Goal: Information Seeking & Learning: Learn about a topic

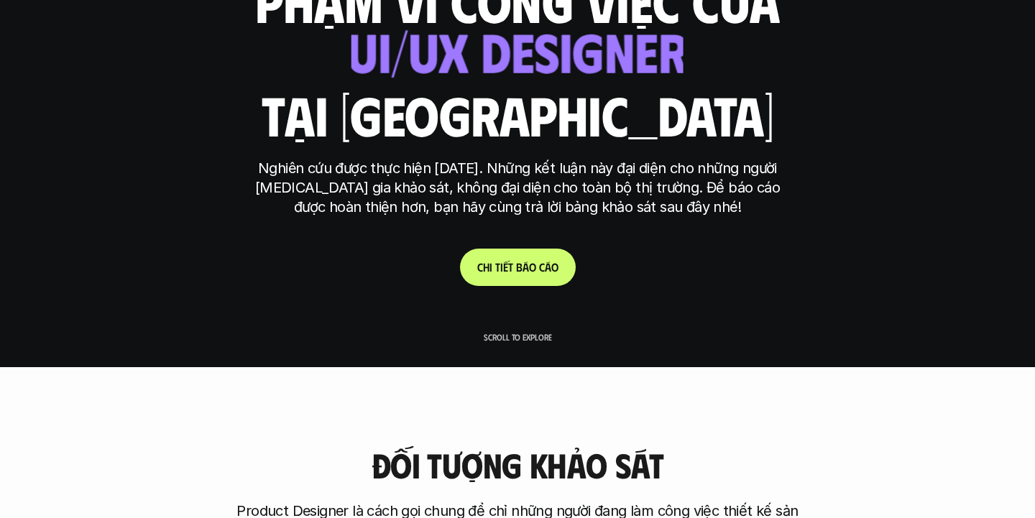
click at [511, 274] on link "C h i t i ế t b á o c á o" at bounding box center [518, 267] width 116 height 37
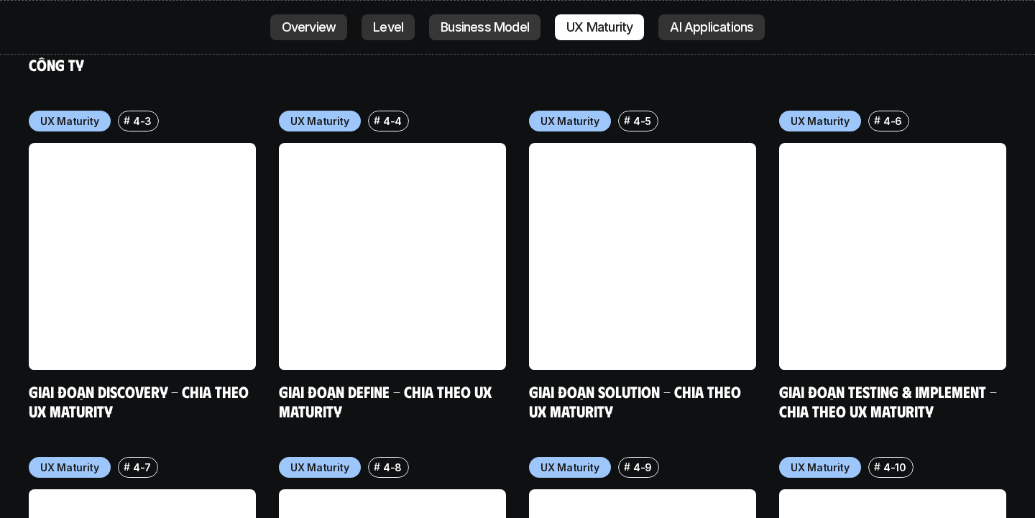
scroll to position [7015, 0]
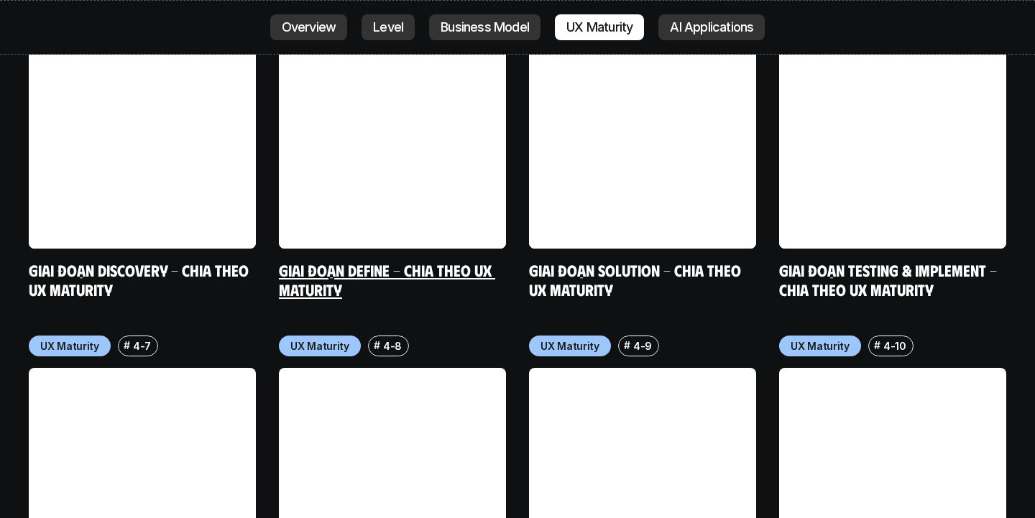
click at [382, 260] on link "Giai đoạn Define - Chia theo UX Maturity" at bounding box center [387, 280] width 216 height 40
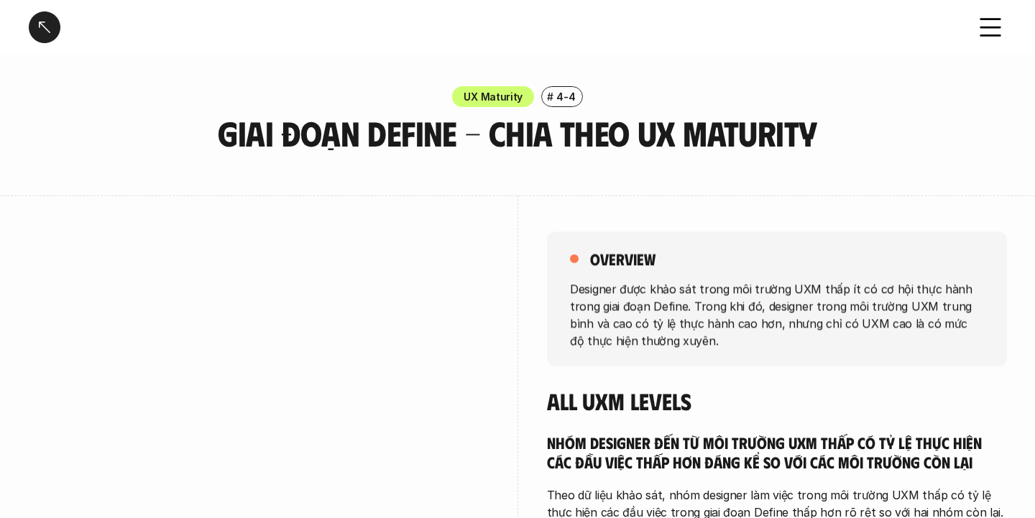
click at [36, 34] on div at bounding box center [45, 27] width 32 height 32
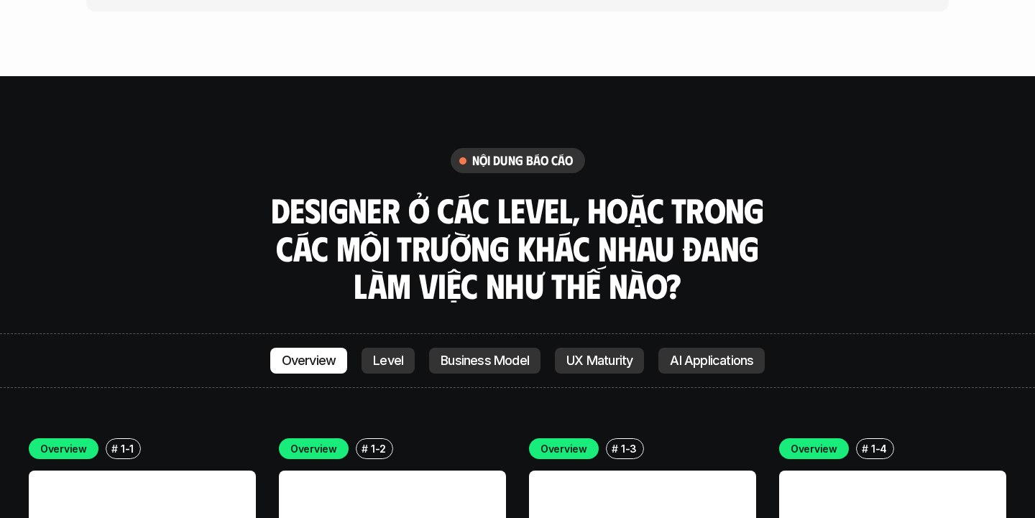
scroll to position [3971, 0]
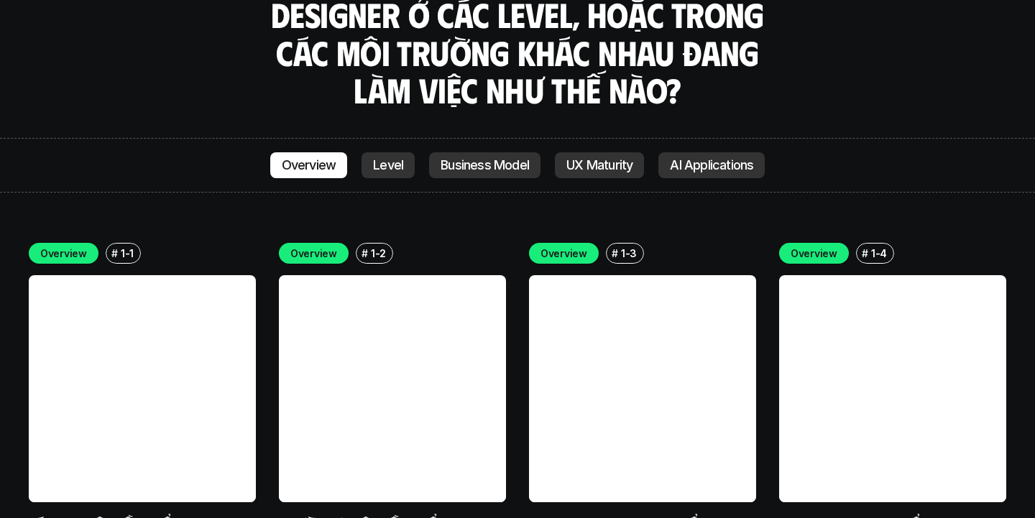
click at [164, 514] on link "Các loại yêu cầu - Tổng quan" at bounding box center [129, 523] width 201 height 19
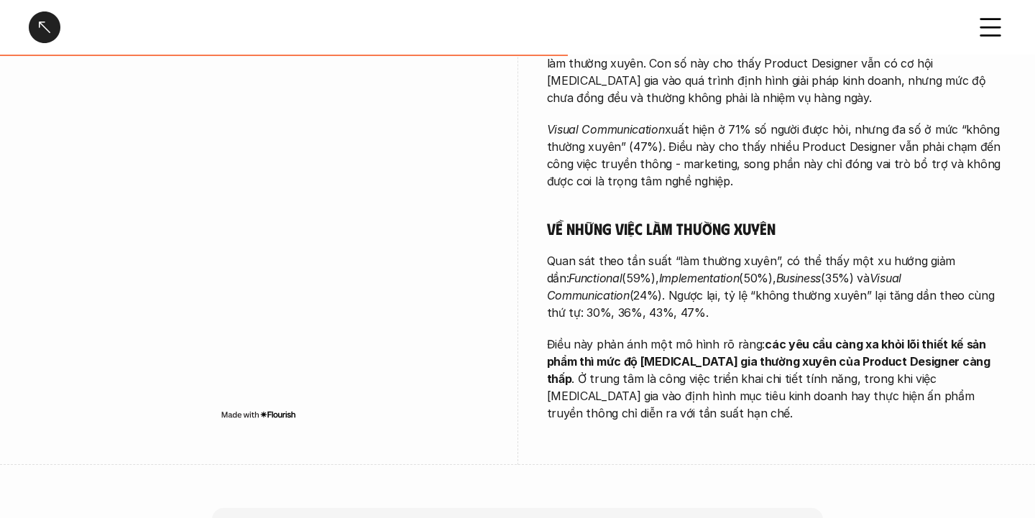
scroll to position [803, 0]
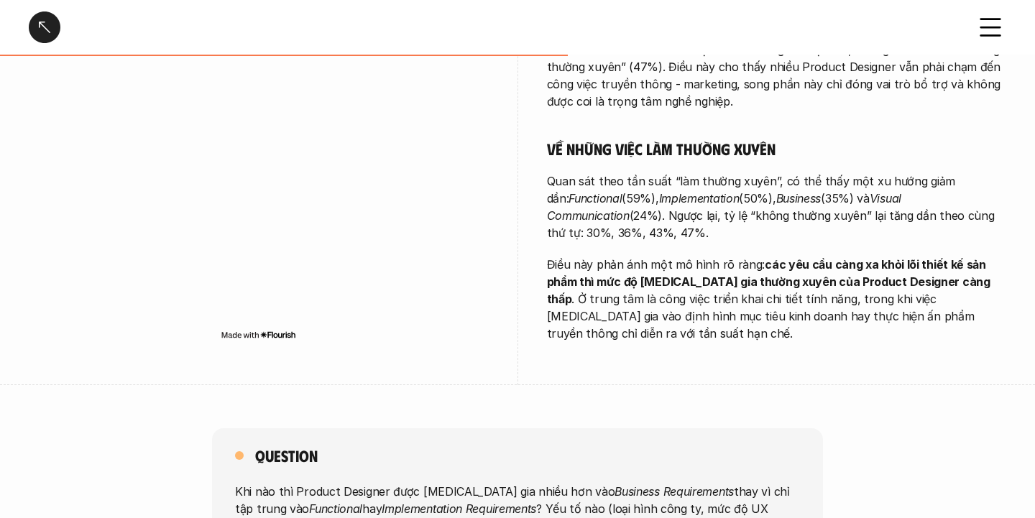
click at [49, 24] on div at bounding box center [45, 27] width 32 height 32
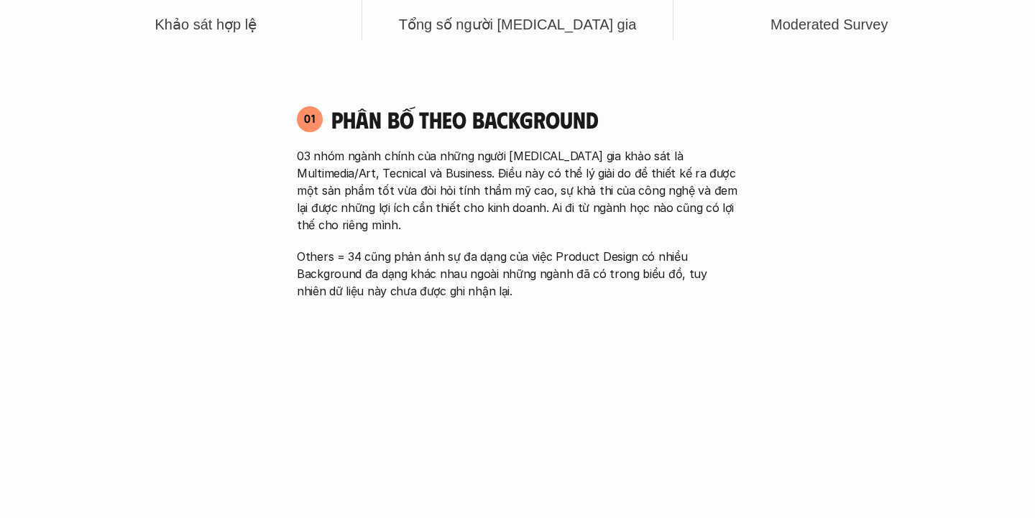
scroll to position [4045, 0]
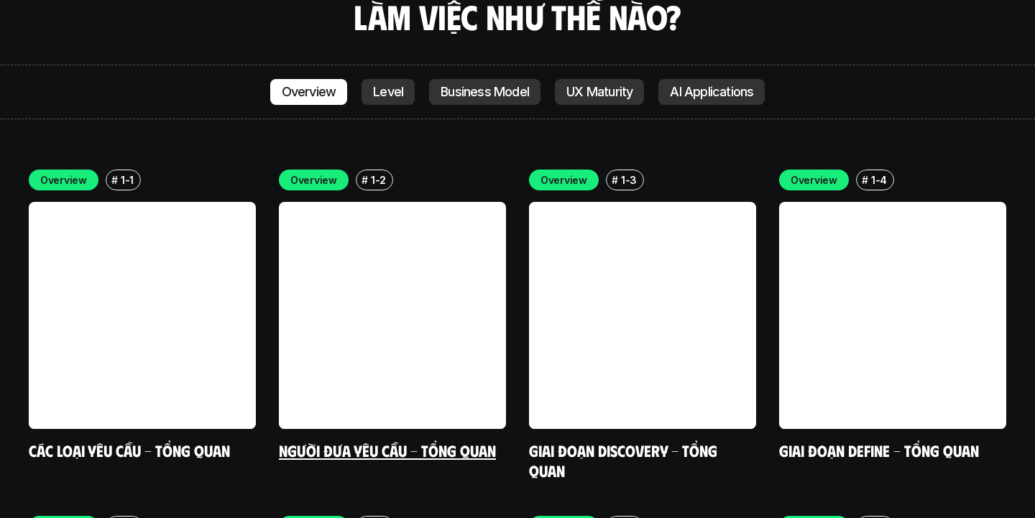
click at [412, 269] on link at bounding box center [392, 315] width 227 height 227
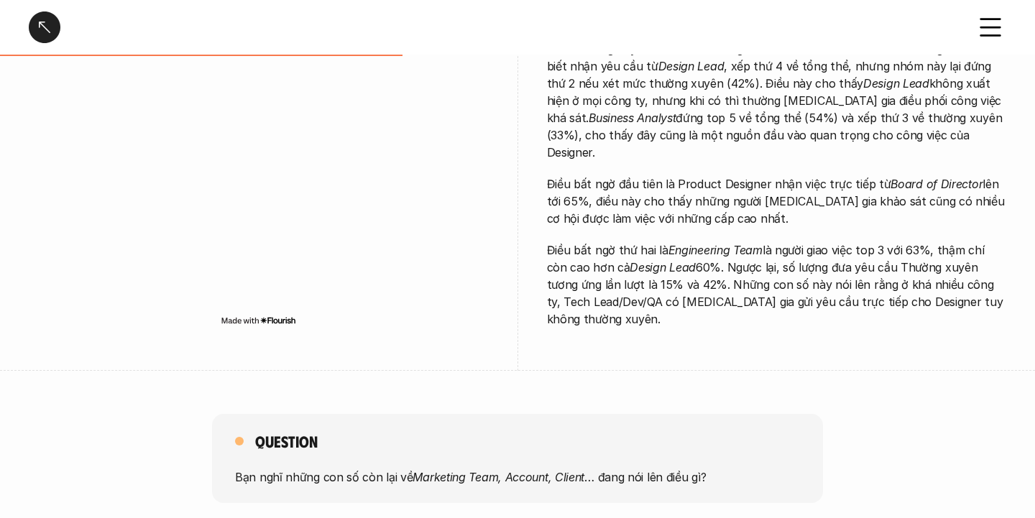
scroll to position [417, 0]
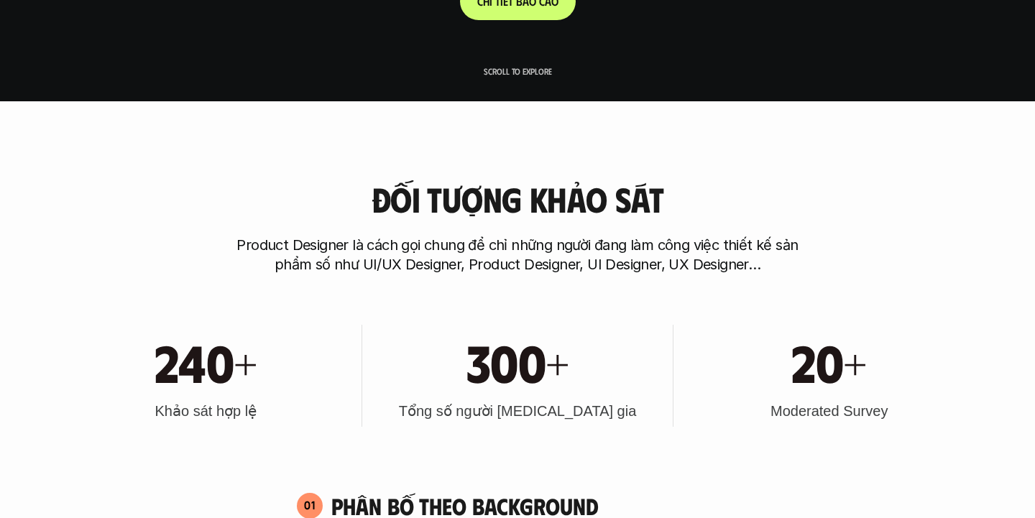
scroll to position [4045, 0]
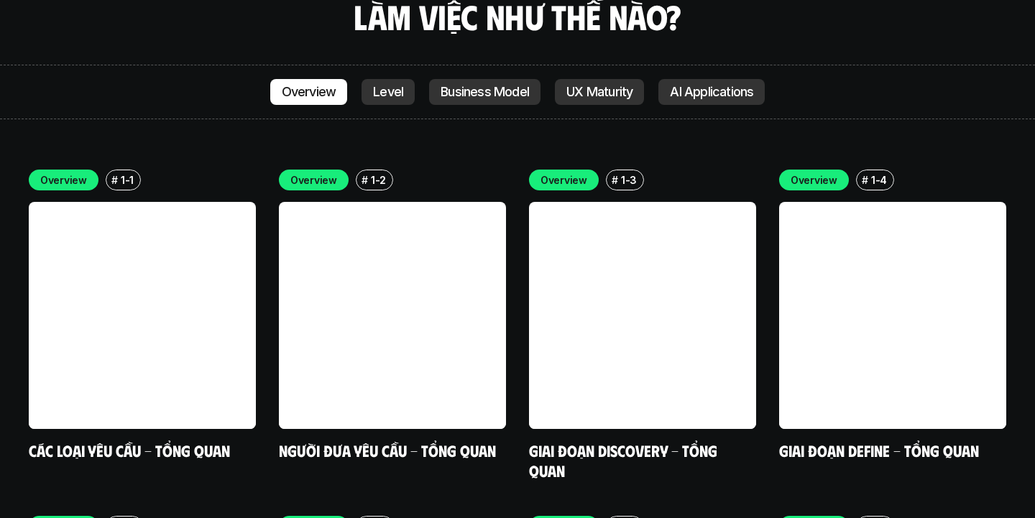
click at [689, 273] on link at bounding box center [642, 315] width 227 height 227
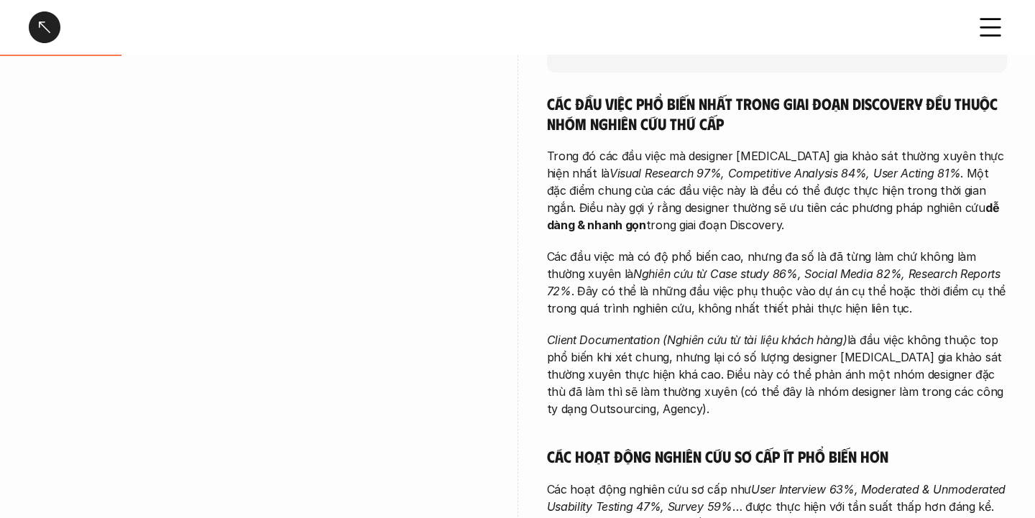
scroll to position [298, 0]
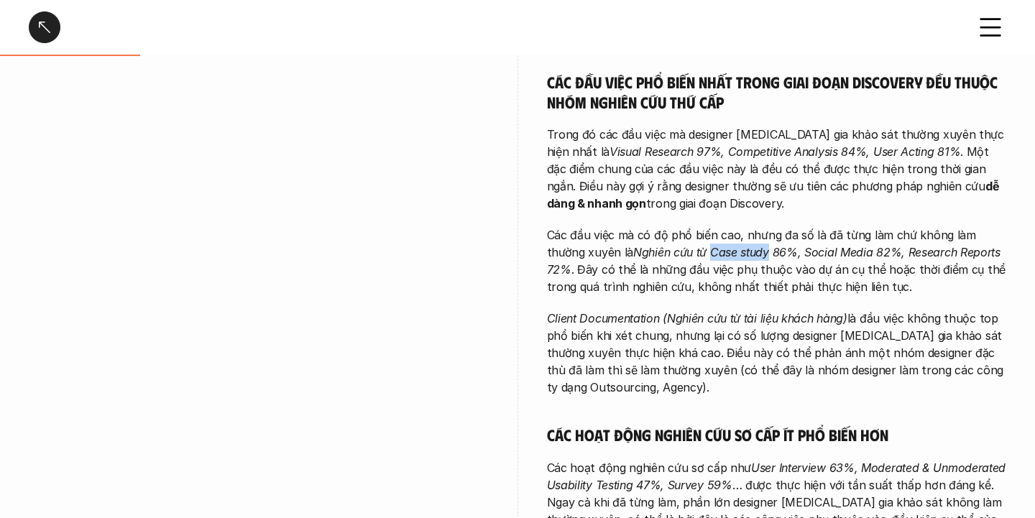
drag, startPoint x: 669, startPoint y: 254, endPoint x: 729, endPoint y: 248, distance: 60.6
click at [729, 248] on em "Nghiên cứu từ Case study 86%, Social Media 82%, Research Reports 72%" at bounding box center [775, 261] width 457 height 32
copy em "Case study"
